Goal: Information Seeking & Learning: Learn about a topic

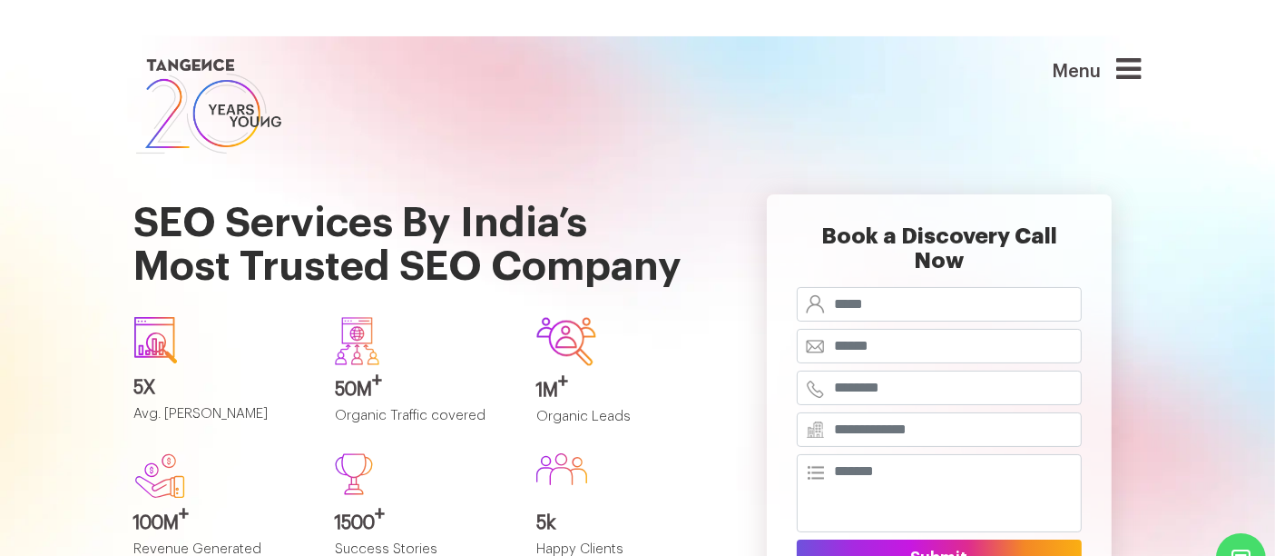
drag, startPoint x: 0, startPoint y: 0, endPoint x: 642, endPoint y: 370, distance: 741.0
click at [642, 370] on div "1M + Organic Leads" at bounding box center [623, 378] width 174 height 122
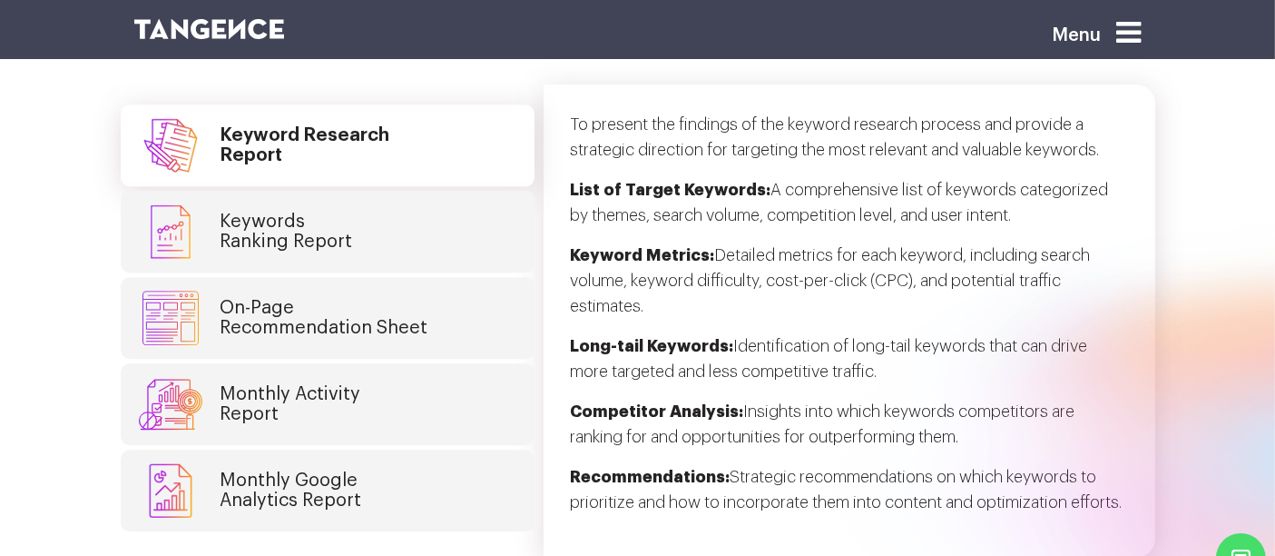
scroll to position [4562, 0]
click at [402, 208] on link "Keywords Ranking Report" at bounding box center [328, 231] width 414 height 82
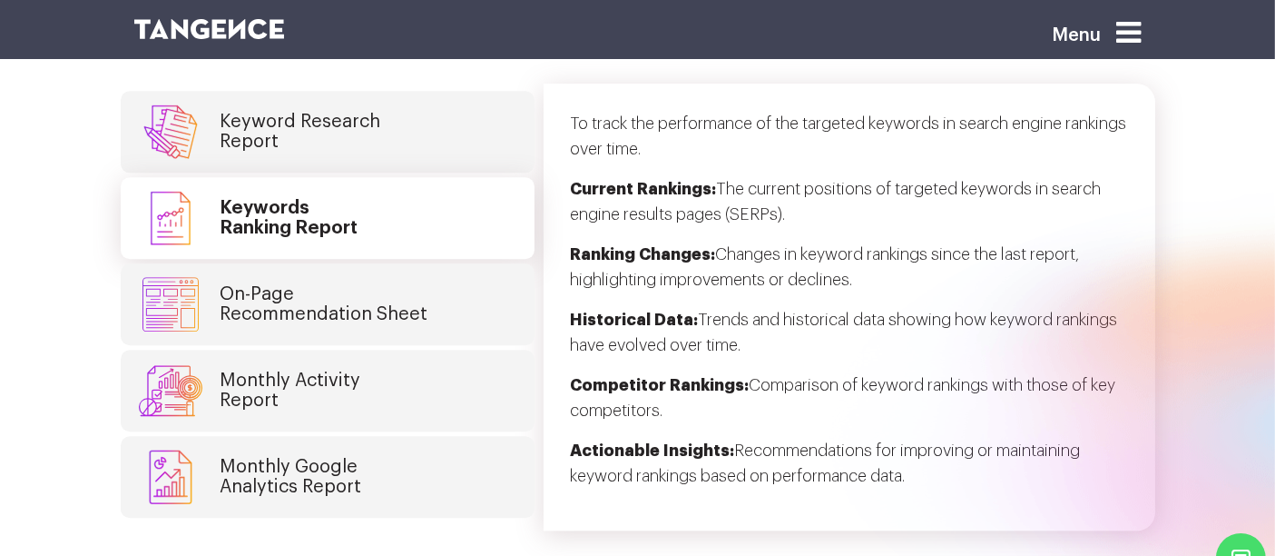
click at [362, 112] on h4 "Keyword Research Report" at bounding box center [301, 132] width 161 height 40
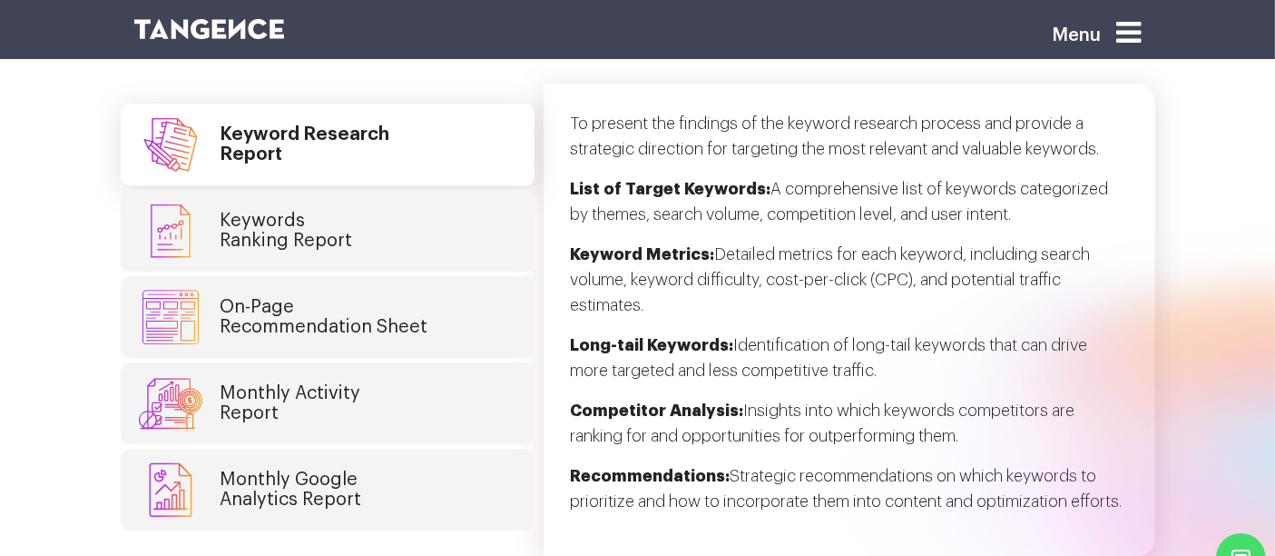
click at [411, 193] on link "Keywords Ranking Report" at bounding box center [328, 231] width 414 height 82
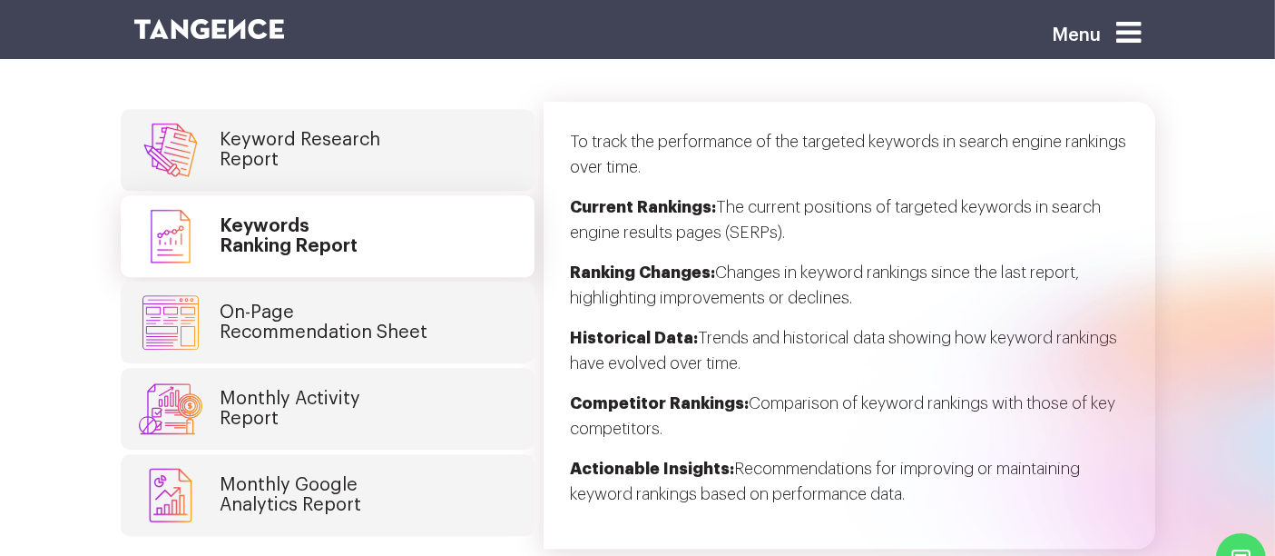
scroll to position [4543, 0]
click at [406, 282] on link "On-Page Recommendation Sheet" at bounding box center [328, 323] width 414 height 82
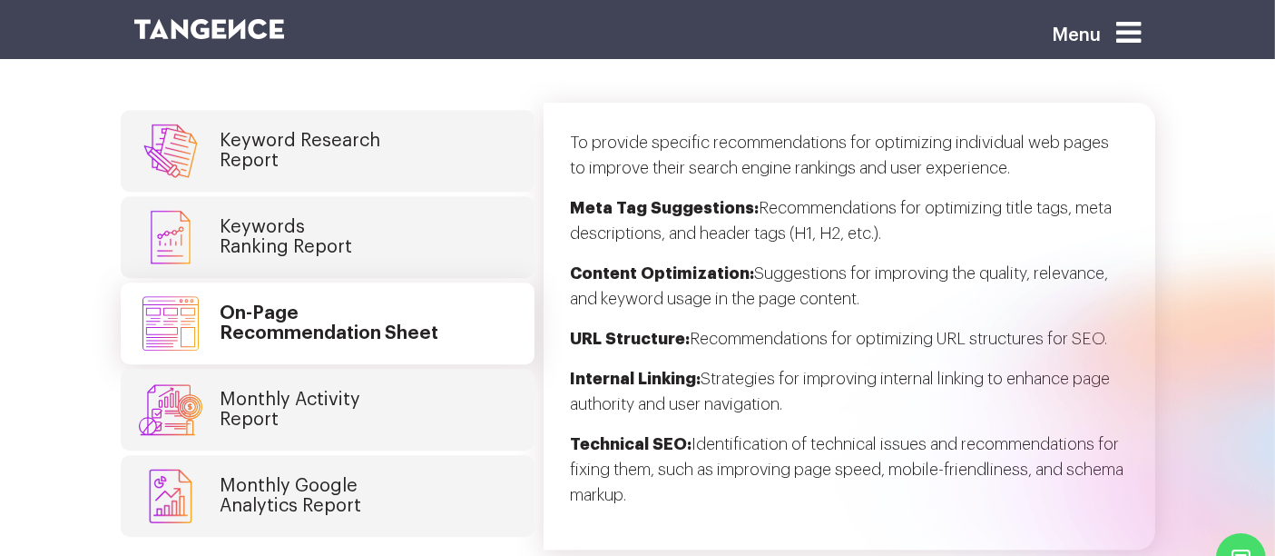
click at [382, 369] on link "Monthly Activity Report" at bounding box center [328, 410] width 414 height 82
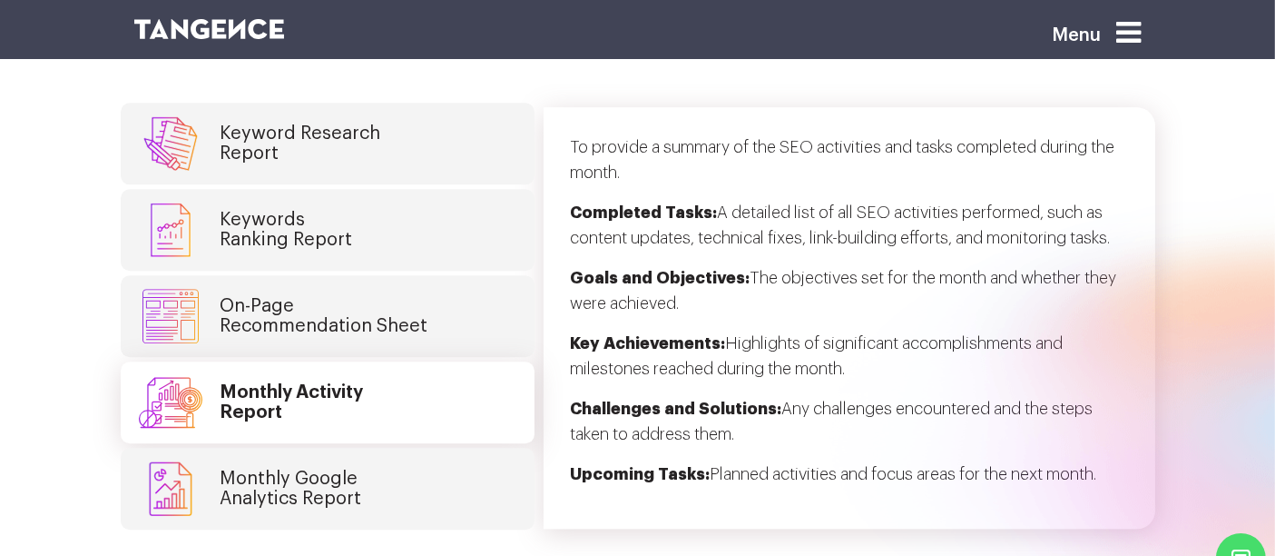
click at [373, 448] on link "Monthly Google Analytics Report" at bounding box center [328, 489] width 414 height 82
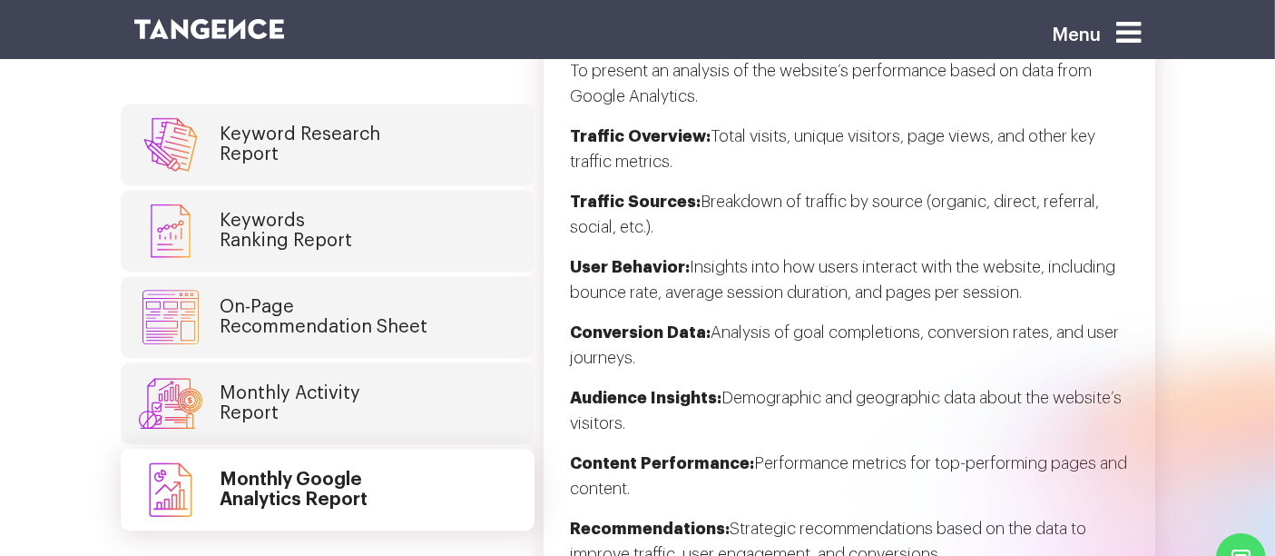
scroll to position [4614, 0]
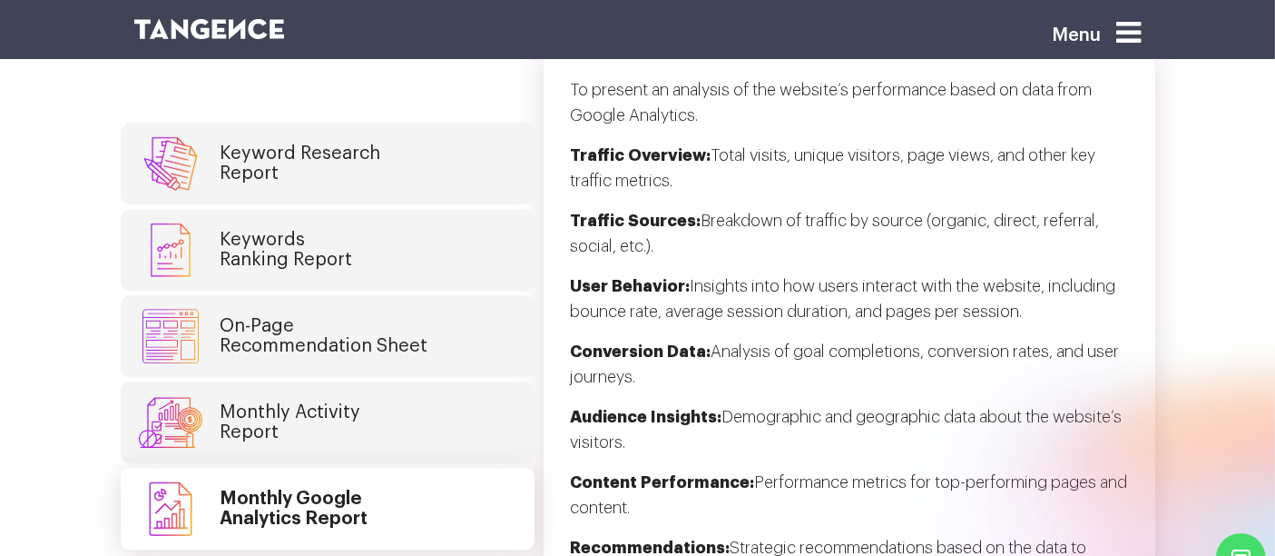
click at [347, 381] on link "Monthly Activity Report" at bounding box center [328, 422] width 414 height 82
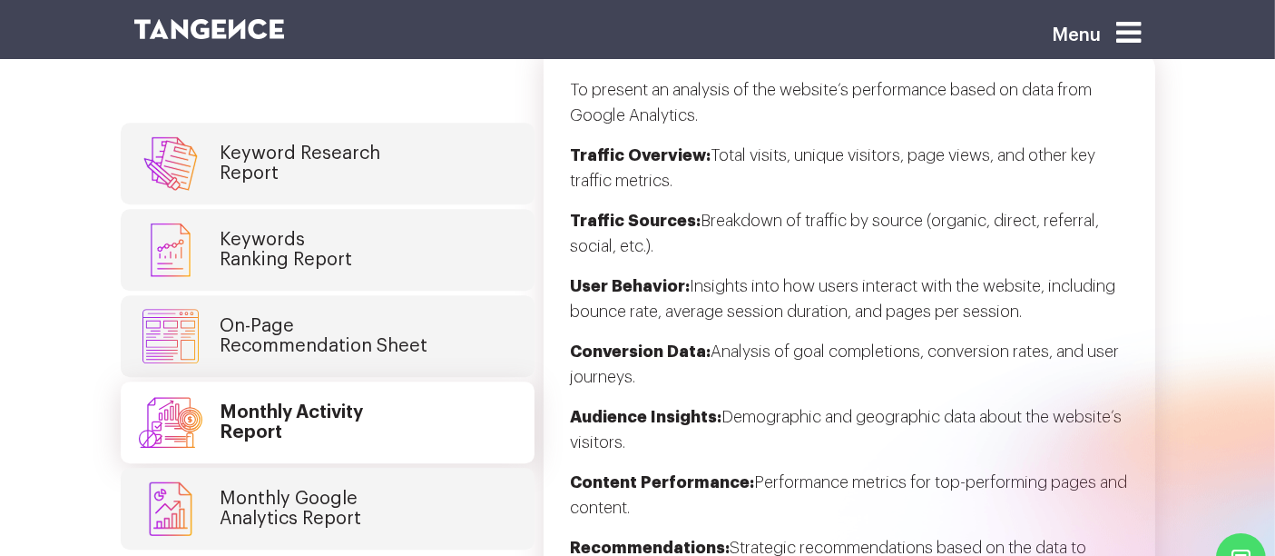
scroll to position [4523, 0]
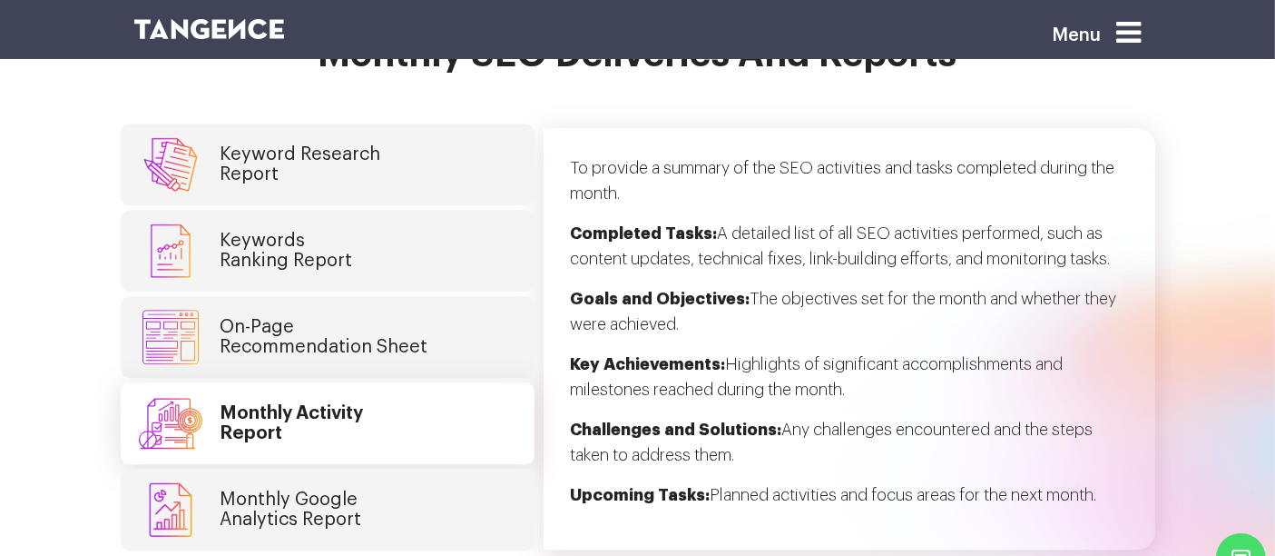
click at [363, 317] on h4 "On-Page Recommendation Sheet" at bounding box center [325, 337] width 208 height 40
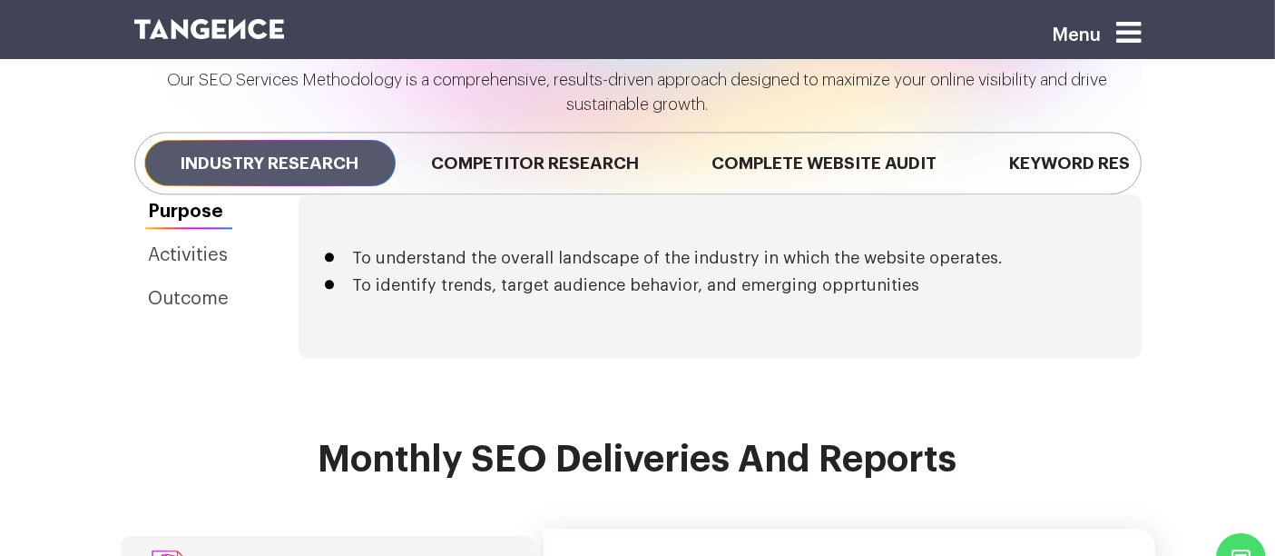
scroll to position [4116, 0]
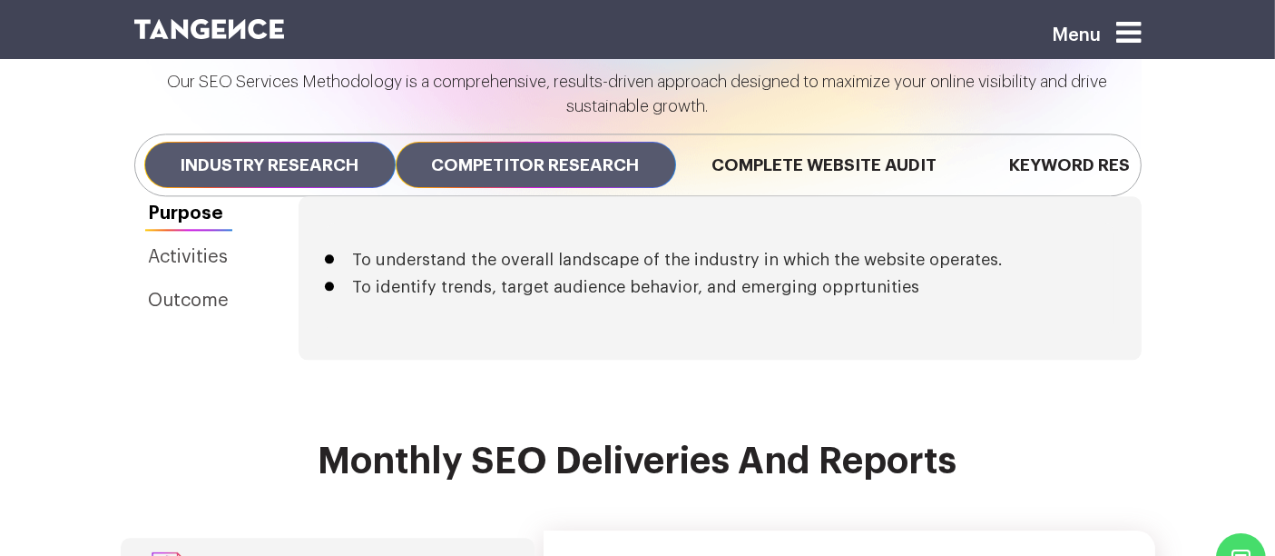
click at [542, 142] on span "Competitor Research" at bounding box center [536, 165] width 281 height 46
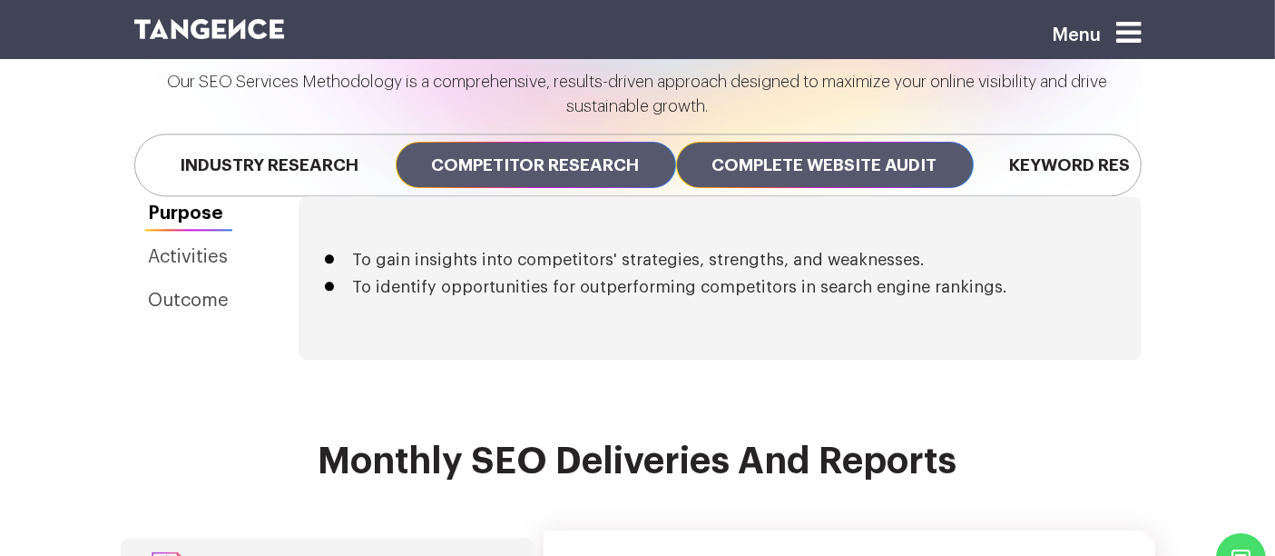
click at [782, 143] on span "Complete Website Audit" at bounding box center [825, 165] width 298 height 46
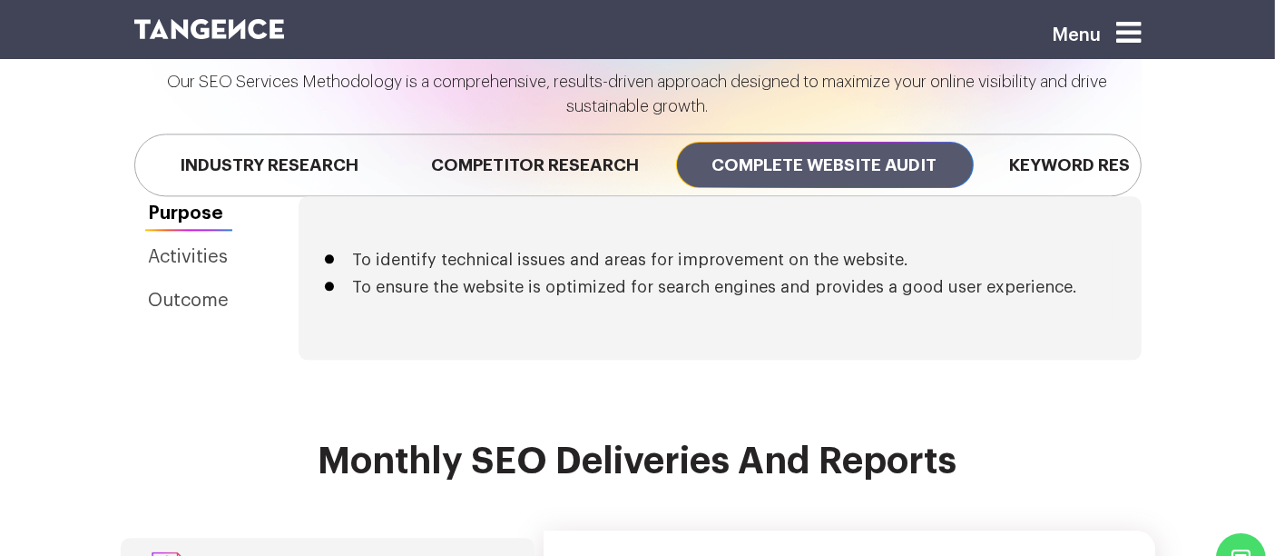
click at [616, 352] on section "Our SEO Services Methodology Our SEO Services Methodology is a comprehensive, r…" at bounding box center [637, 183] width 1275 height 515
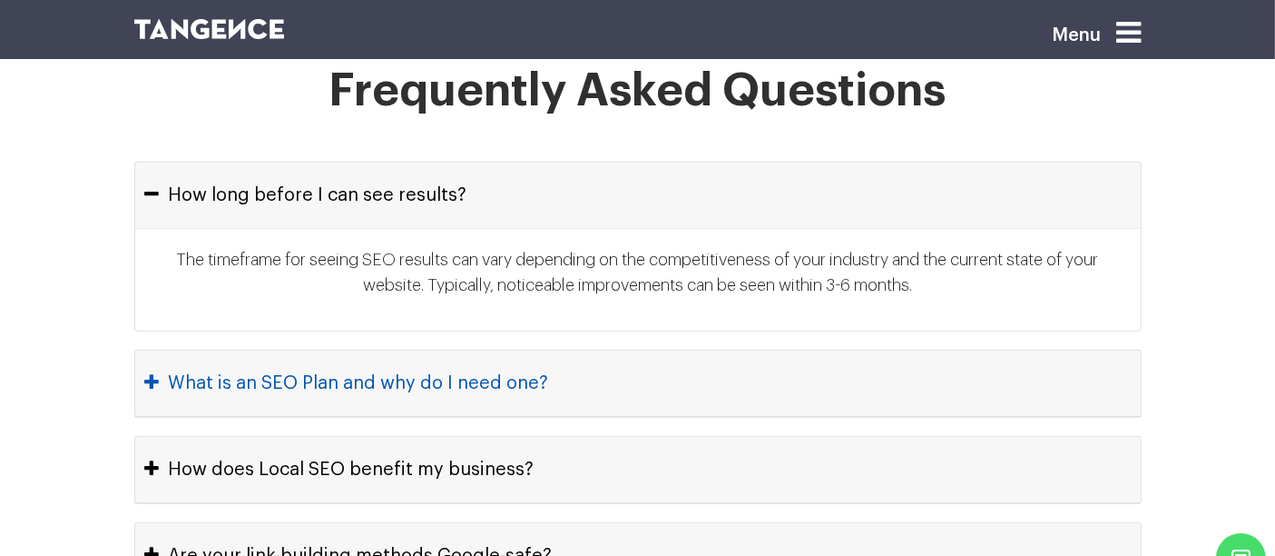
scroll to position [8092, 0]
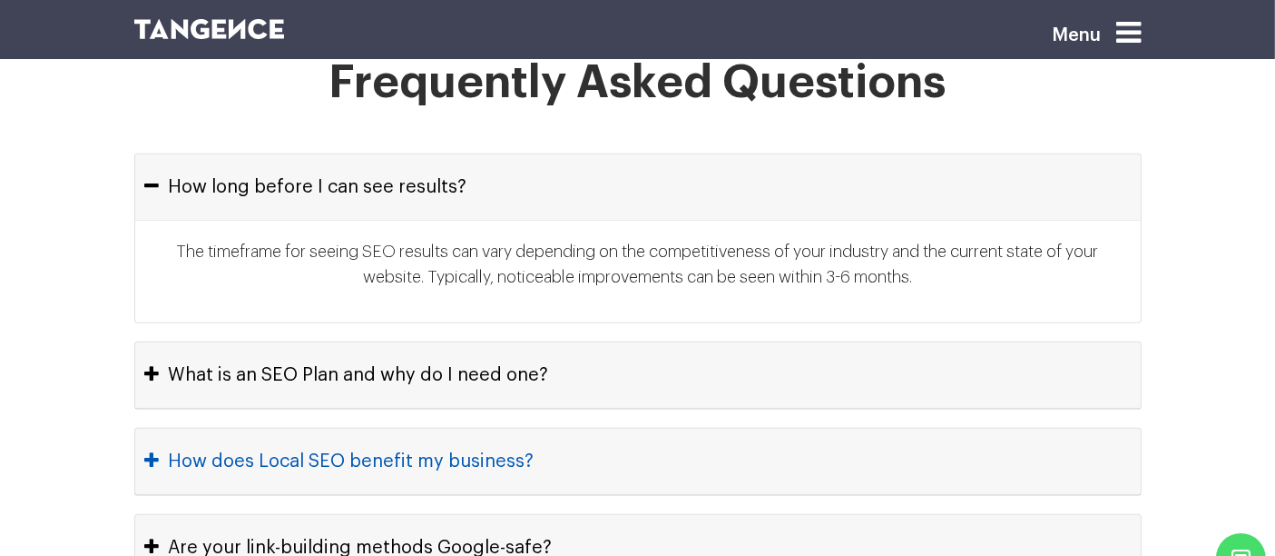
click at [600, 428] on button "How does Local SEO benefit my business?" at bounding box center [638, 460] width 1006 height 65
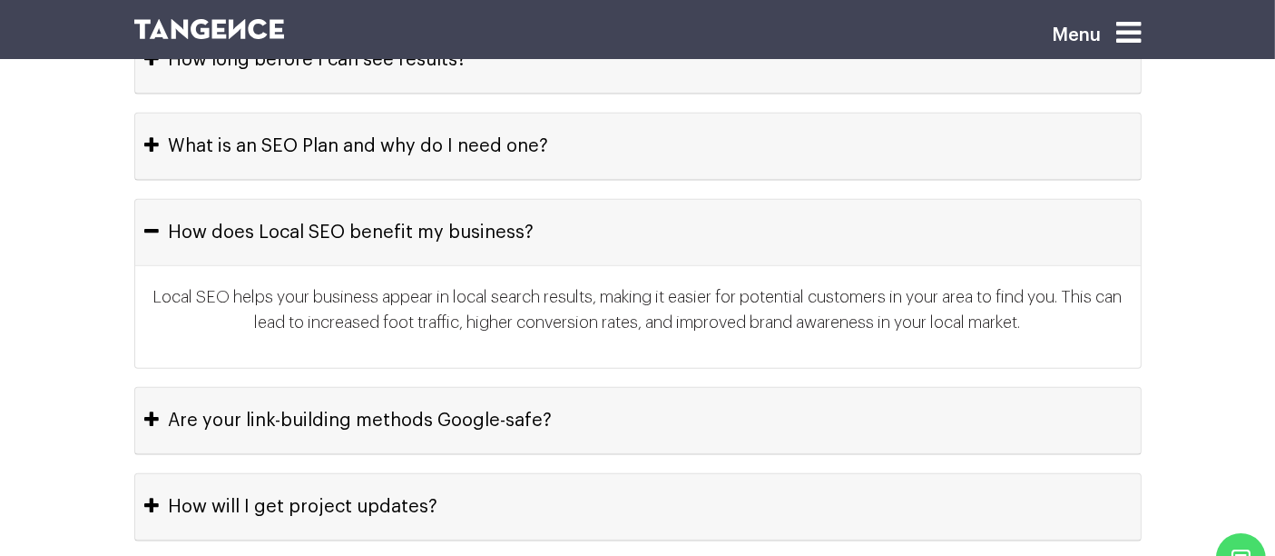
scroll to position [8226, 0]
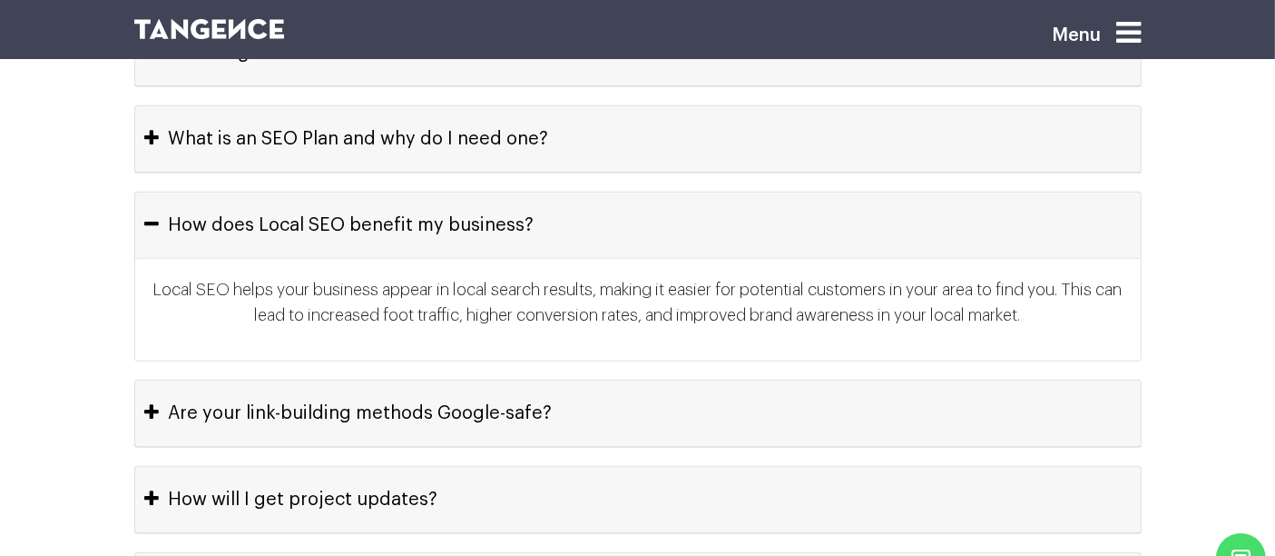
click at [527, 380] on button "Are your link-building methods Google-safe?" at bounding box center [638, 412] width 1006 height 65
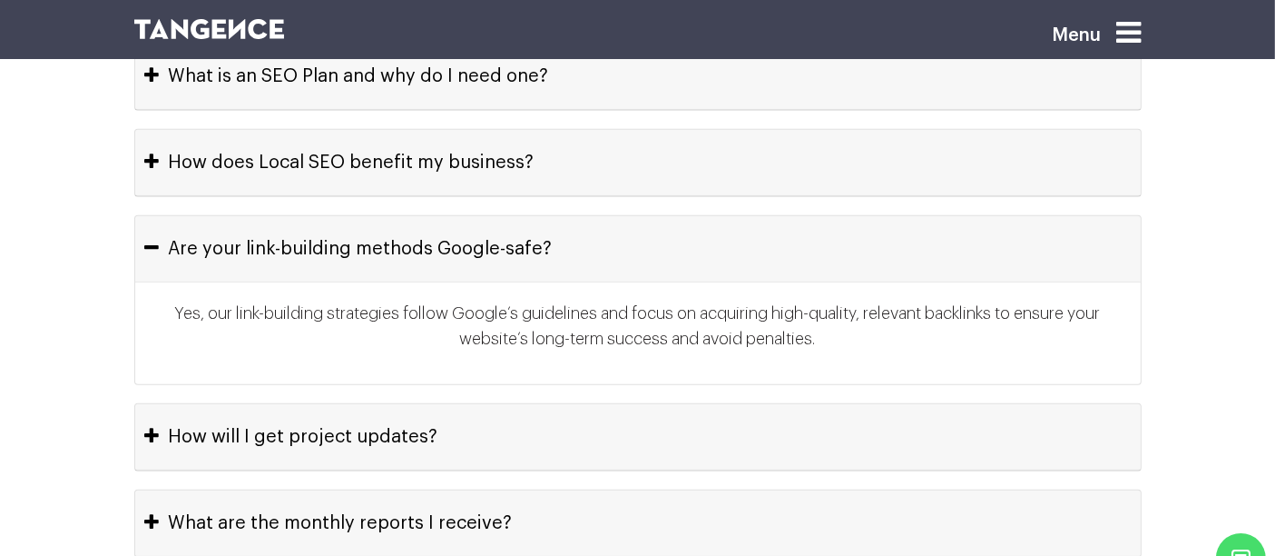
scroll to position [8300, 0]
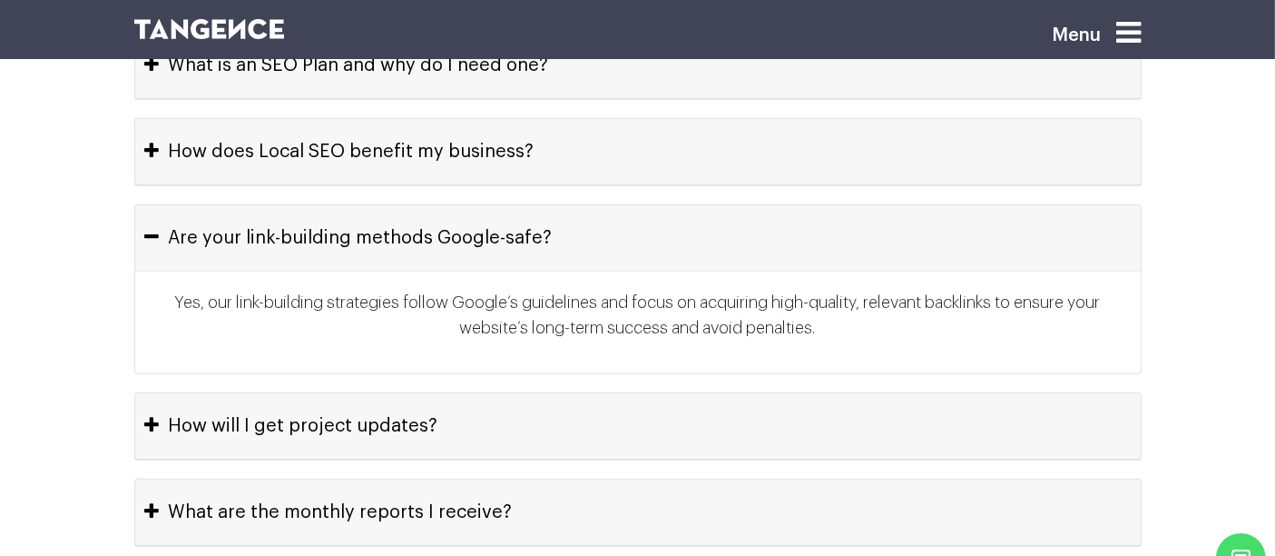
click at [527, 393] on button "How will I get project updates?" at bounding box center [638, 425] width 1006 height 65
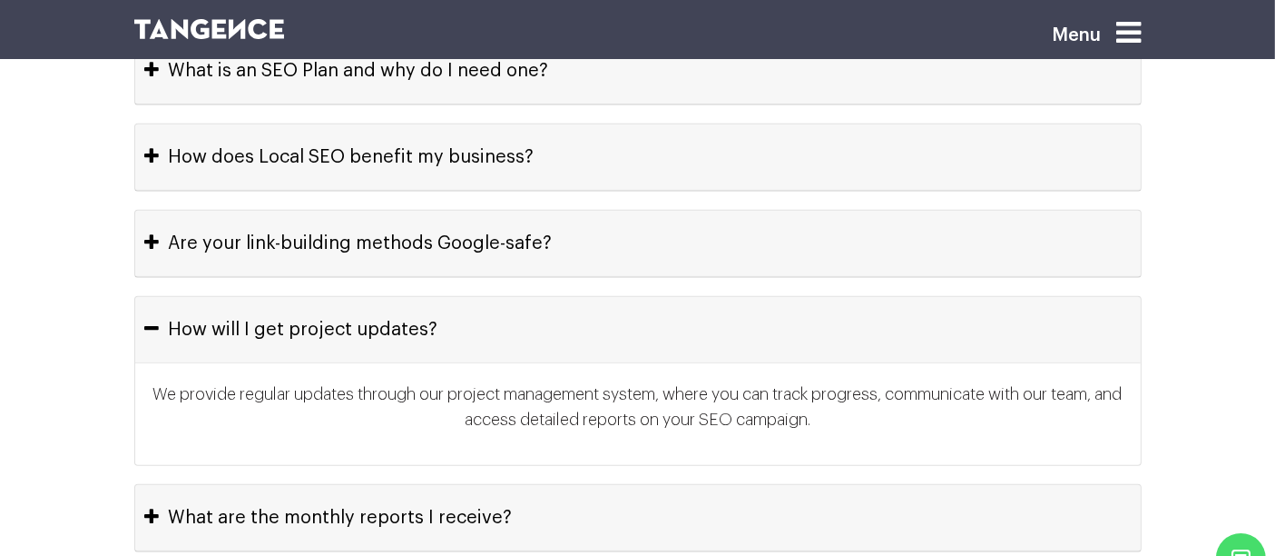
scroll to position [8293, 0]
click at [625, 212] on button "Are your link-building methods Google-safe?" at bounding box center [638, 244] width 1006 height 65
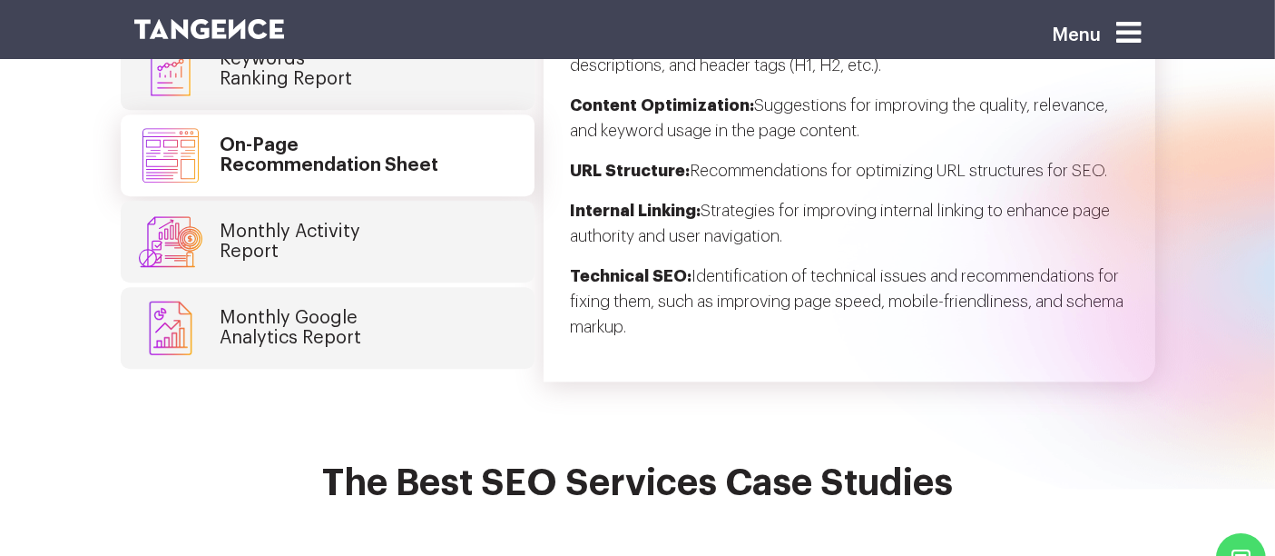
scroll to position [4712, 0]
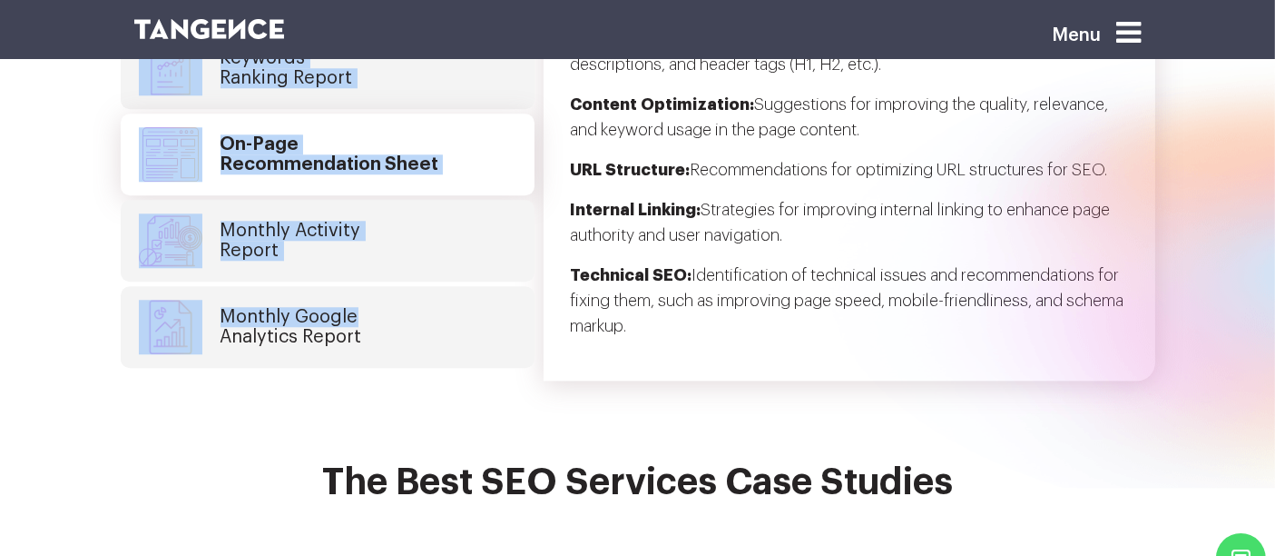
drag, startPoint x: 107, startPoint y: 71, endPoint x: 485, endPoint y: 252, distance: 419.0
click at [485, 252] on section "Monthly SEO Deliveries and Reports Keyword Research Report Keywords Ranking Rep…" at bounding box center [637, 113] width 1275 height 536
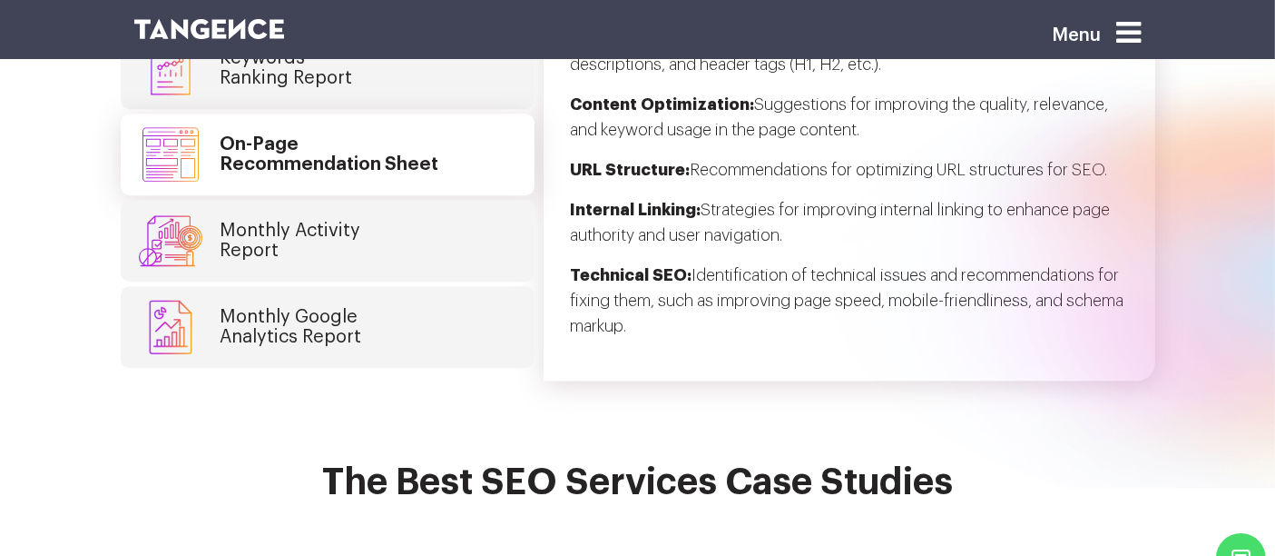
click at [742, 331] on div "To provide specific recommendations for optimizing individual web pages to impr…" at bounding box center [850, 157] width 612 height 447
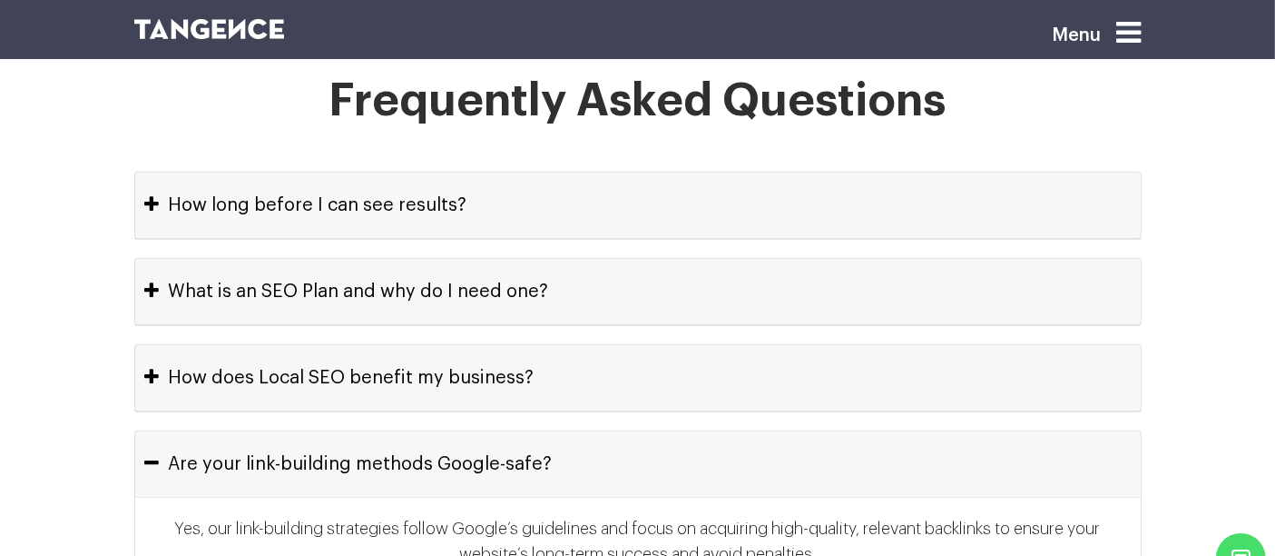
scroll to position [8076, 0]
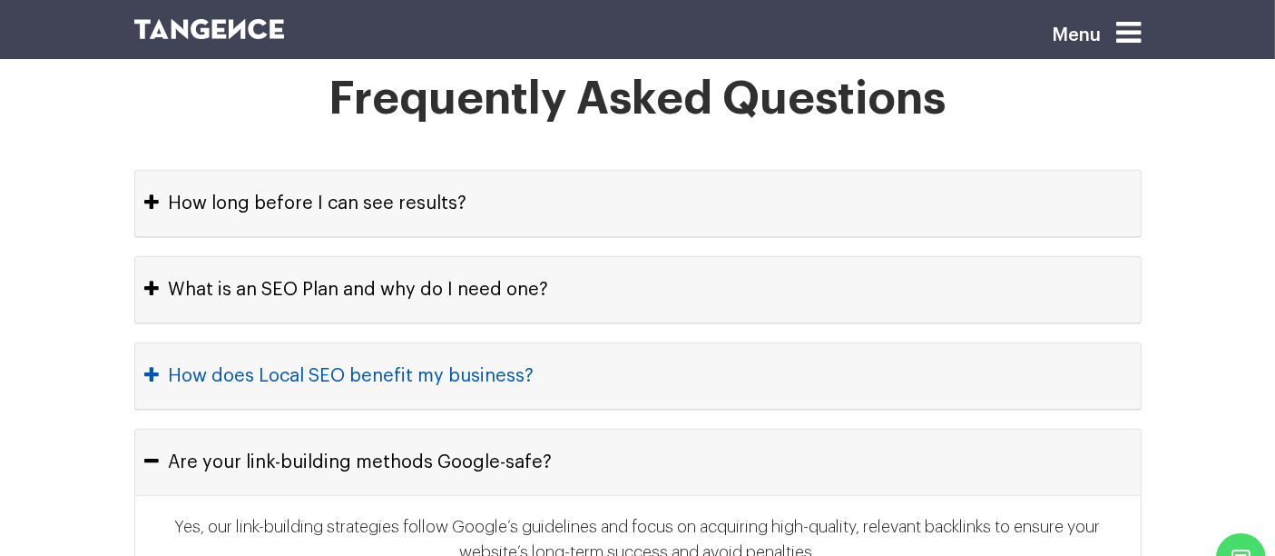
click at [654, 343] on button "How does Local SEO benefit my business?" at bounding box center [638, 375] width 1006 height 65
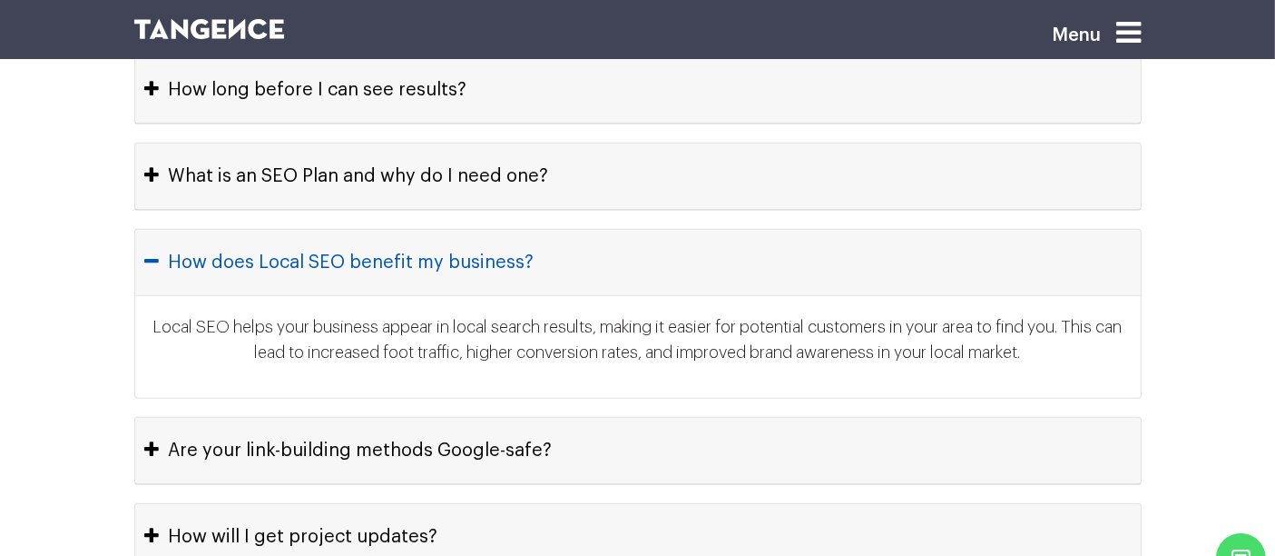
scroll to position [8191, 0]
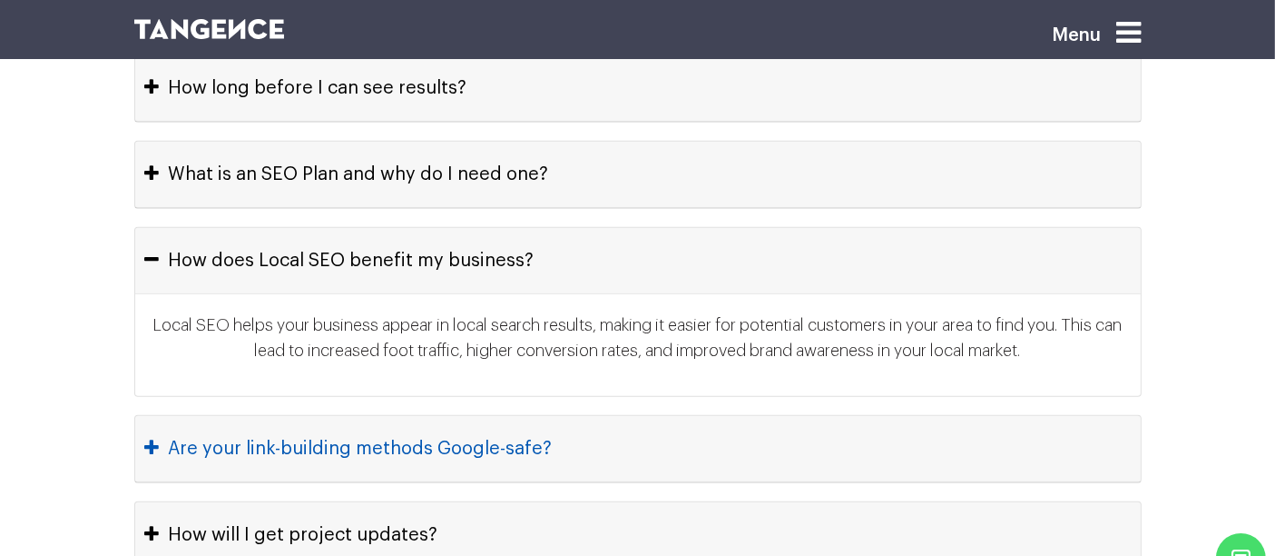
click at [574, 416] on button "Are your link-building methods Google-safe?" at bounding box center [638, 448] width 1006 height 65
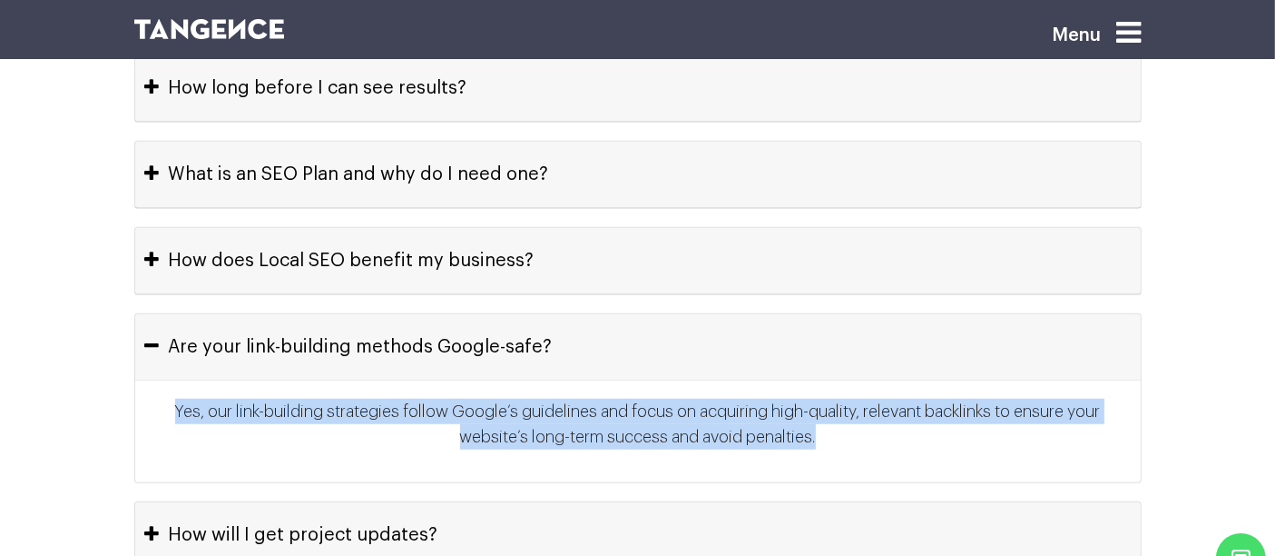
drag, startPoint x: 171, startPoint y: 311, endPoint x: 857, endPoint y: 392, distance: 691.0
click at [857, 392] on div "Yes, our link-building strategies follow Google’s guidelines and focus on acqui…" at bounding box center [638, 431] width 1006 height 102
copy p "Yes, our link-building strategies follow Google’s guidelines and focus on acqui…"
drag, startPoint x: 134, startPoint y: 220, endPoint x: 831, endPoint y: 369, distance: 712.2
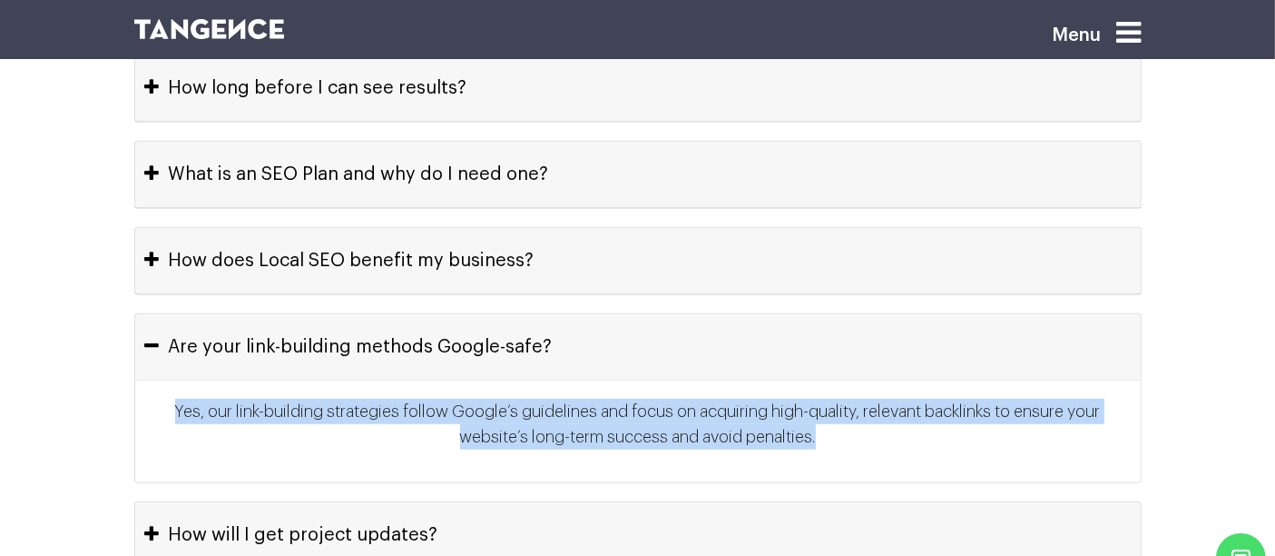
click at [831, 399] on p "Yes, our link-building strategies follow Google’s guidelines and focus on acqui…" at bounding box center [637, 431] width 969 height 65
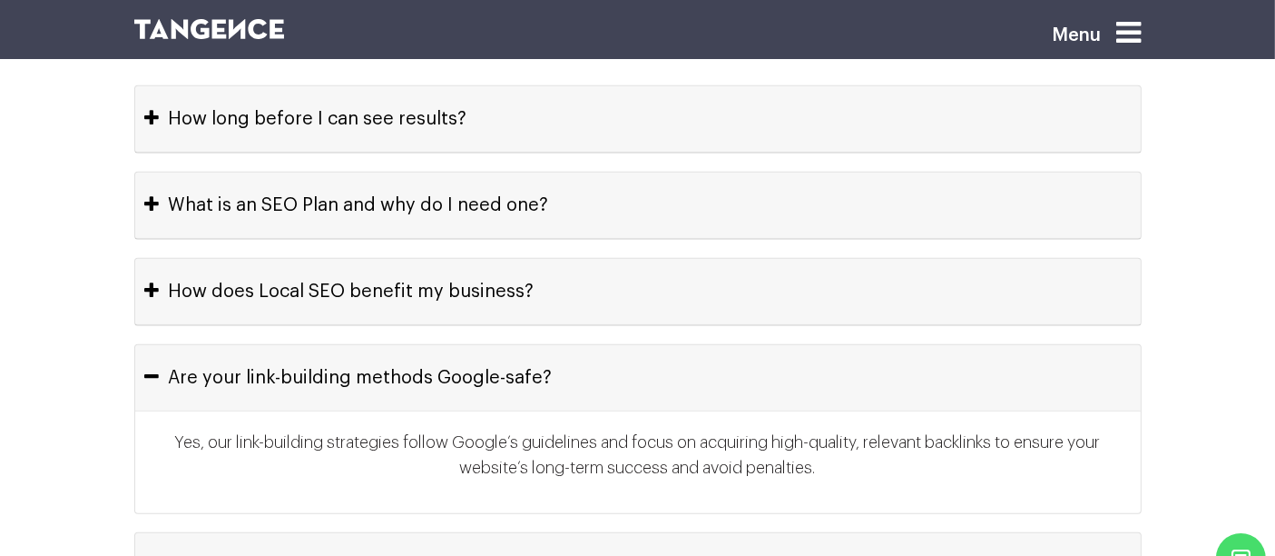
scroll to position [8159, 0]
click at [469, 260] on button "How does Local SEO benefit my business?" at bounding box center [638, 292] width 1006 height 65
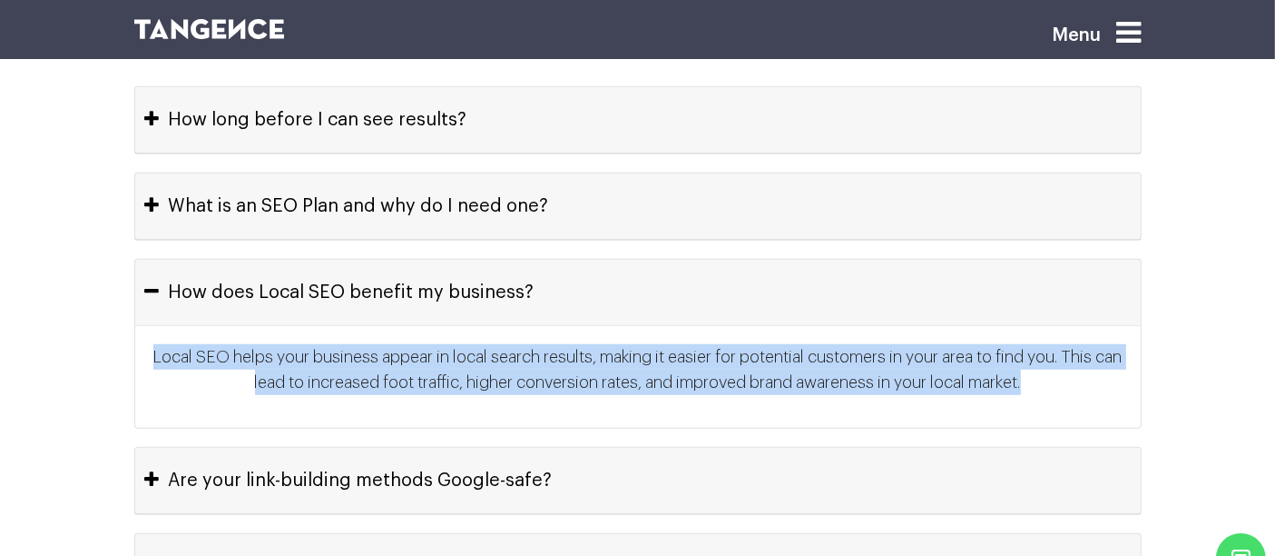
drag, startPoint x: 158, startPoint y: 268, endPoint x: 1048, endPoint y: 309, distance: 890.6
click at [1048, 344] on p "Local SEO helps your business appear in local search results, making it easier …" at bounding box center [637, 376] width 969 height 65
copy p "Local SEO helps your business appear in local search results, making it easier …"
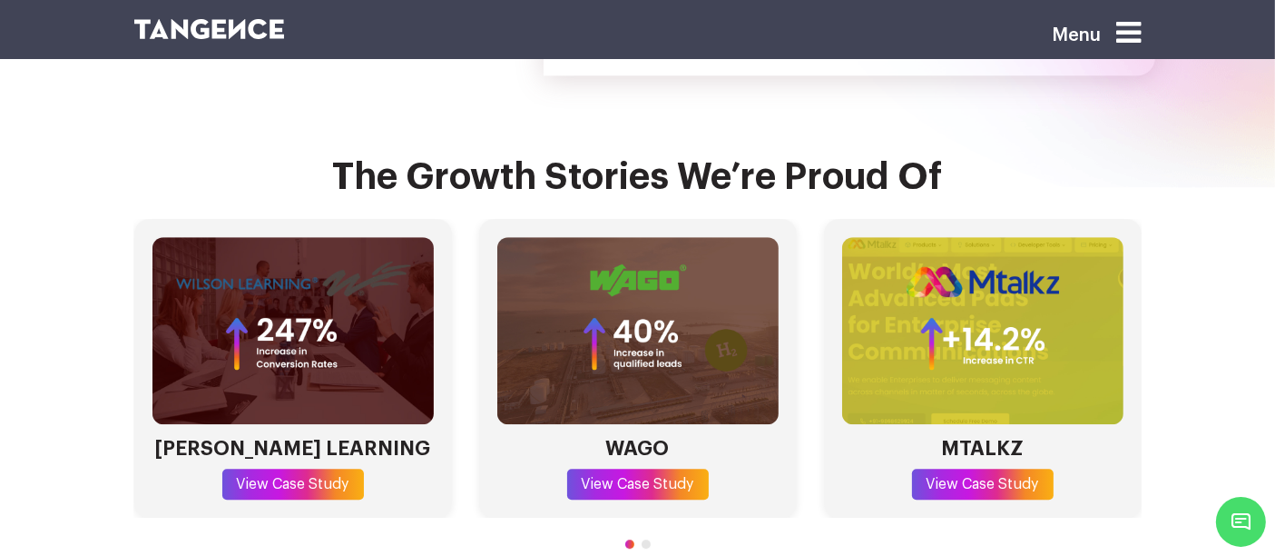
scroll to position [5190, 0]
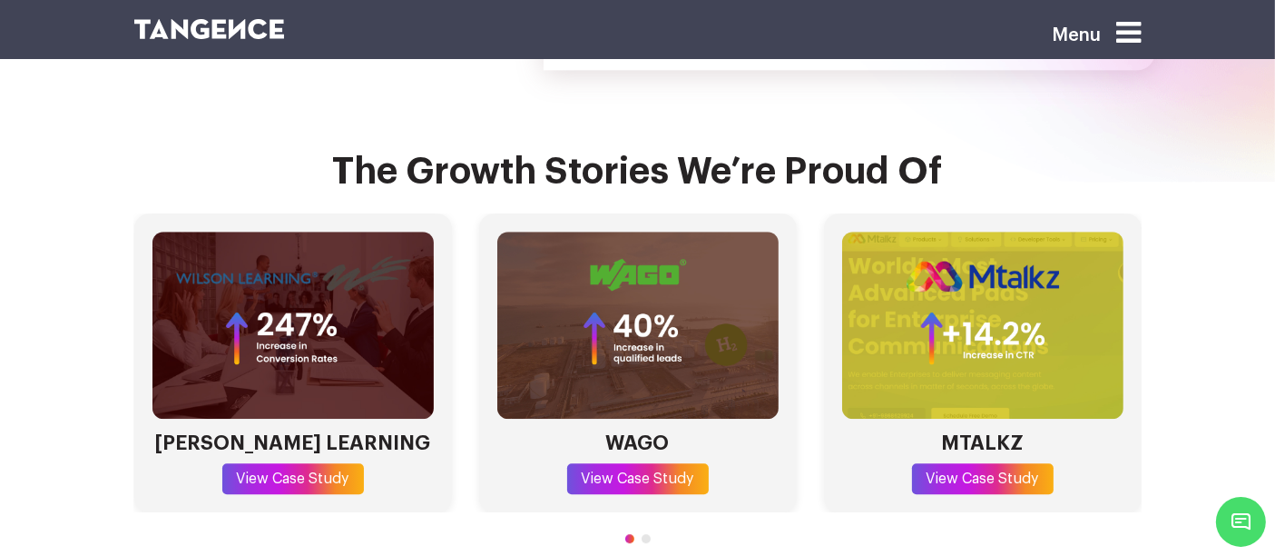
click at [644, 534] on span "Go to slide 2" at bounding box center [646, 538] width 9 height 9
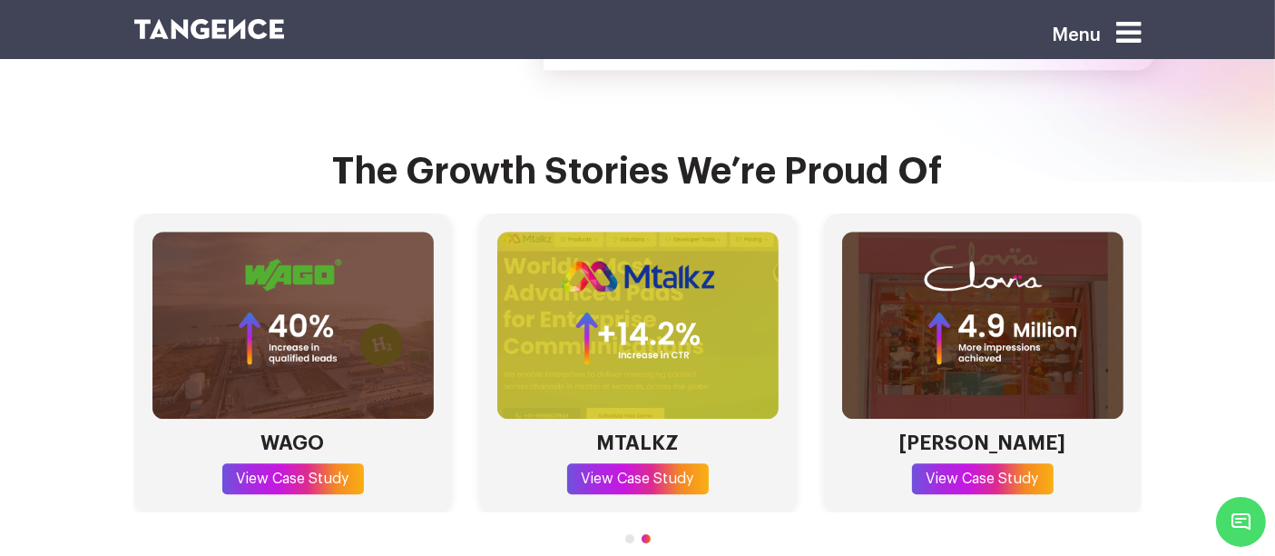
click at [630, 534] on span "Go to slide 1" at bounding box center [629, 538] width 9 height 9
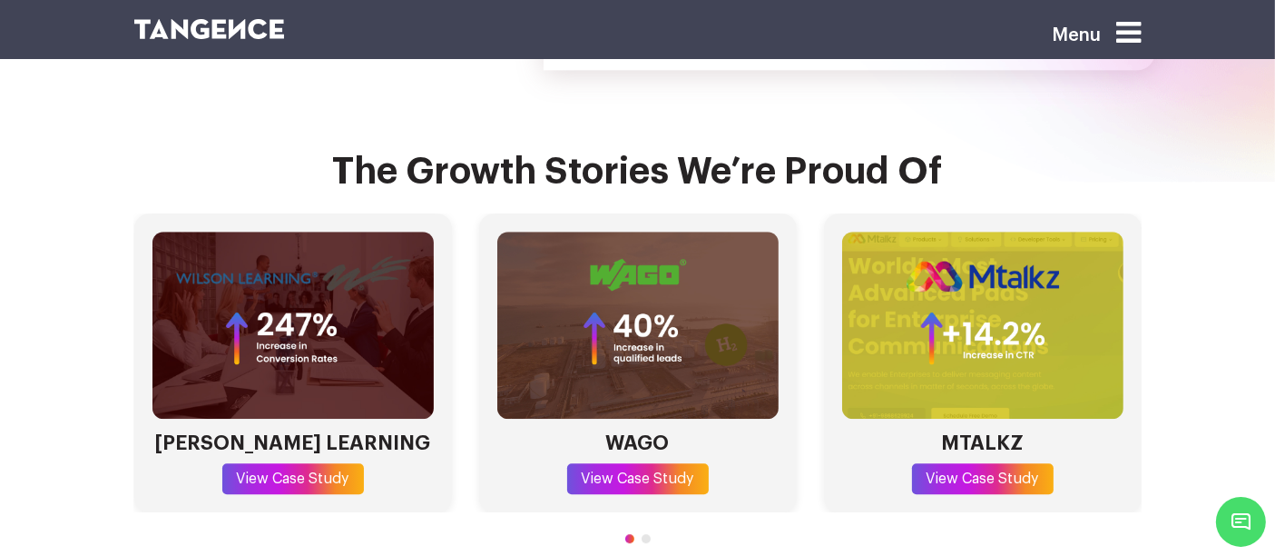
click at [643, 534] on span "Go to slide 2" at bounding box center [646, 538] width 9 height 9
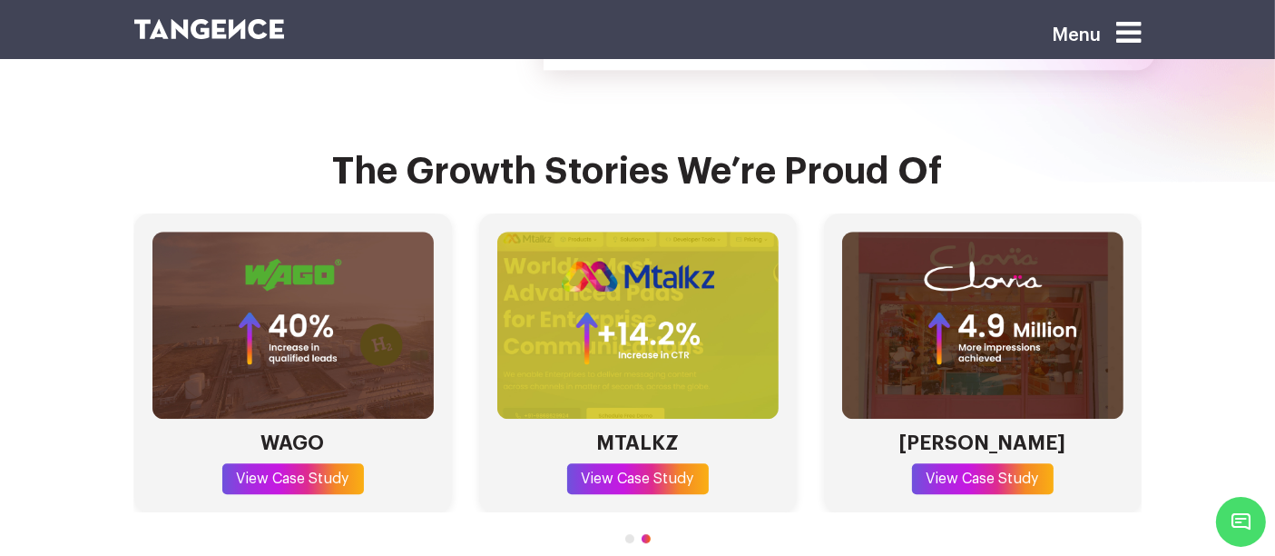
click at [630, 534] on span "Go to slide 1" at bounding box center [629, 538] width 9 height 9
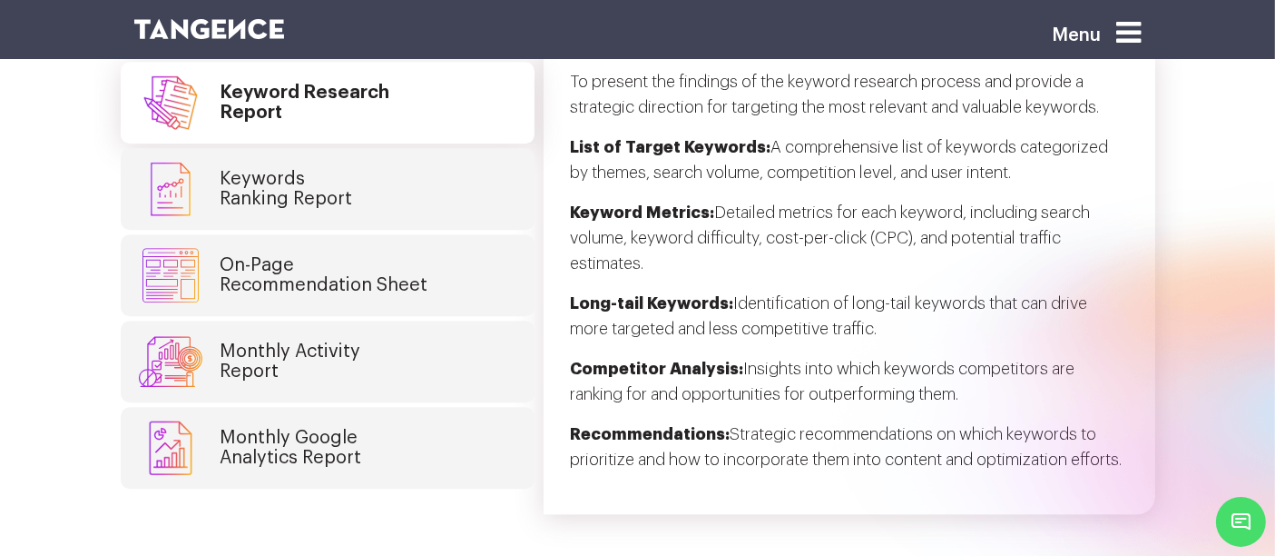
scroll to position [4745, 0]
click at [430, 235] on link "On-Page Recommendation Sheet" at bounding box center [328, 276] width 414 height 82
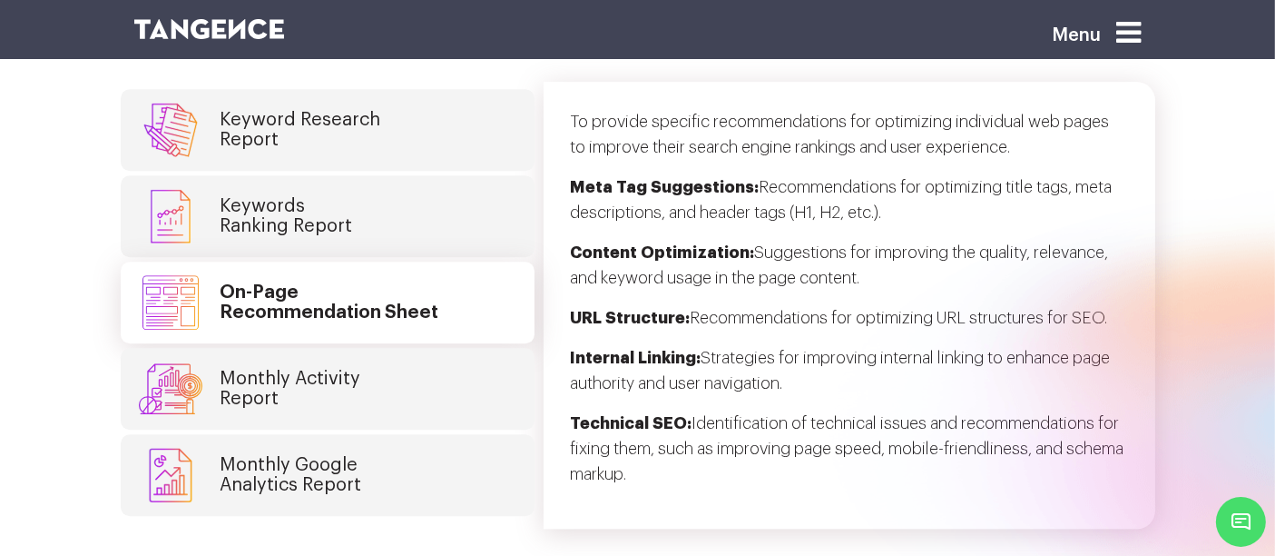
scroll to position [4710, 0]
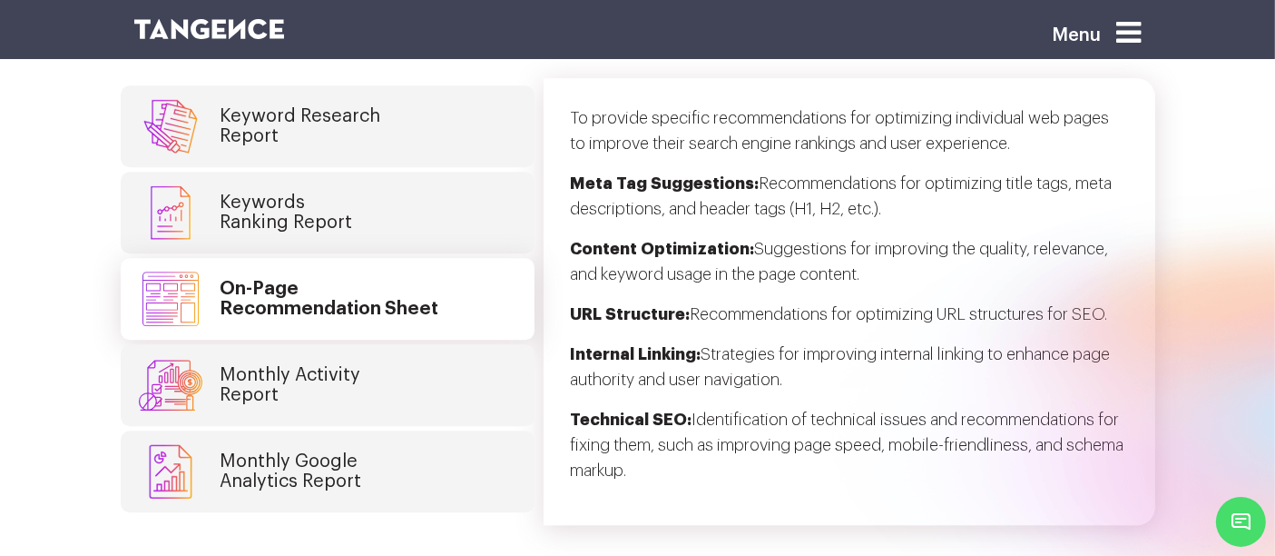
click at [683, 411] on strong "Technical SEO:" at bounding box center [632, 419] width 122 height 16
click at [573, 411] on strong "Technical SEO:" at bounding box center [632, 419] width 122 height 16
click at [693, 407] on p "Technical SEO: Identification of technical issues and recommendations for fixin…" at bounding box center [849, 452] width 557 height 91
